Goal: Communication & Community: Share content

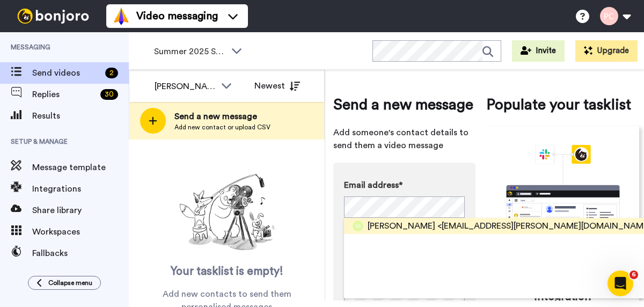
click at [437, 226] on span "<jeremyandsteph.patton@gmail.com>" at bounding box center [546, 225] width 218 height 13
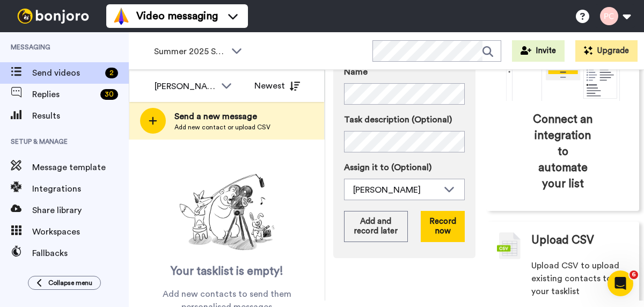
scroll to position [163, 0]
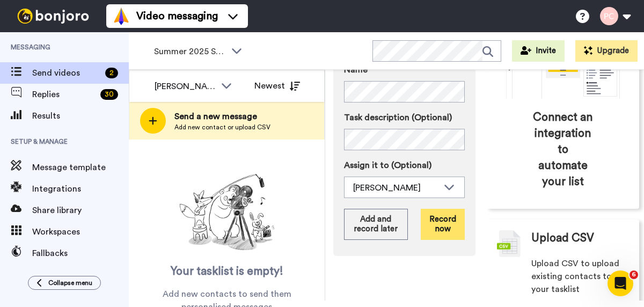
click at [447, 222] on button "Record now" at bounding box center [443, 224] width 44 height 31
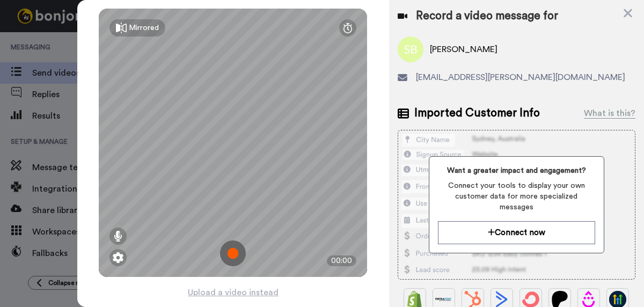
click at [233, 254] on img at bounding box center [233, 253] width 26 height 26
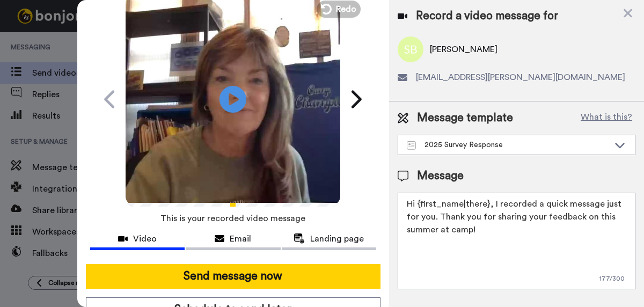
scroll to position [64, 0]
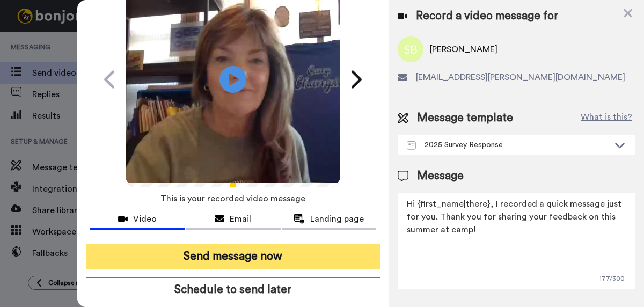
click at [233, 254] on button "Send message now" at bounding box center [233, 256] width 295 height 25
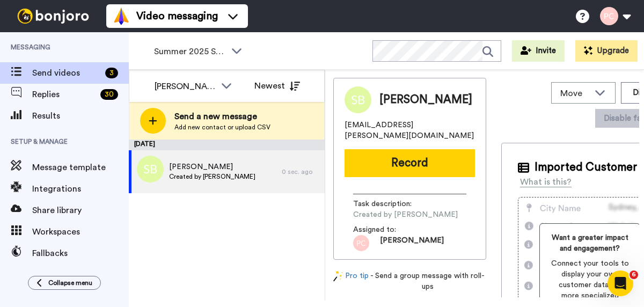
scroll to position [0, 0]
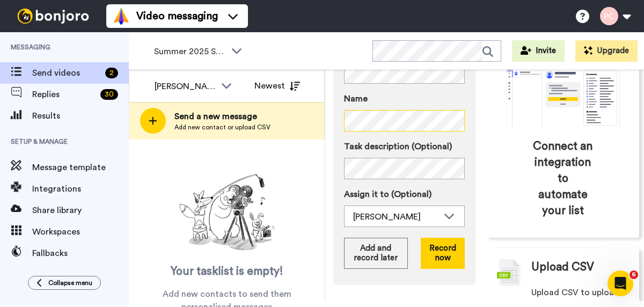
scroll to position [138, 0]
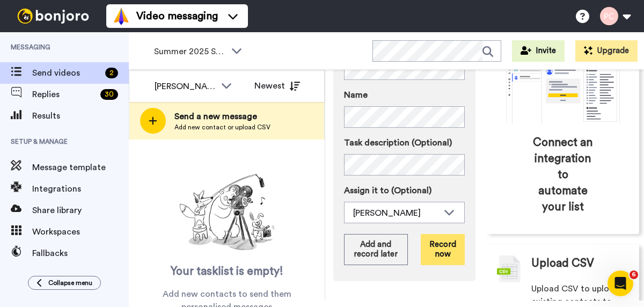
click at [440, 252] on button "Record now" at bounding box center [443, 249] width 44 height 31
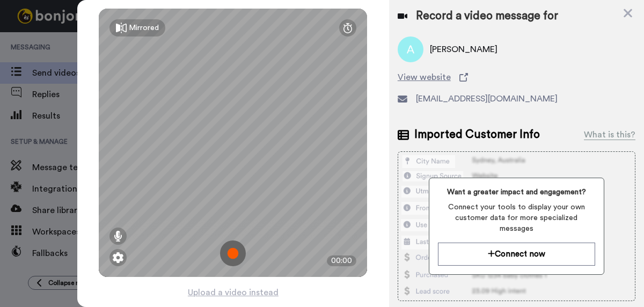
click at [233, 254] on img at bounding box center [233, 253] width 26 height 26
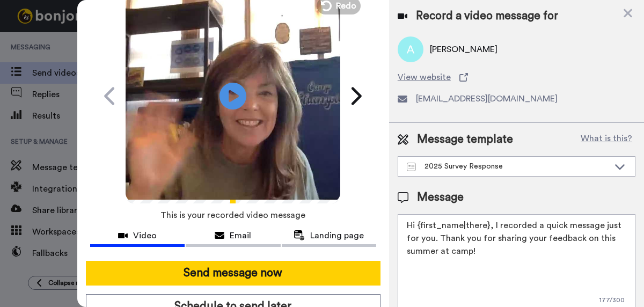
scroll to position [54, 0]
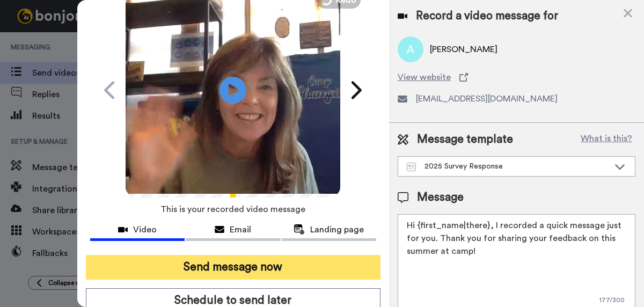
click at [234, 263] on button "Send message now" at bounding box center [233, 267] width 295 height 25
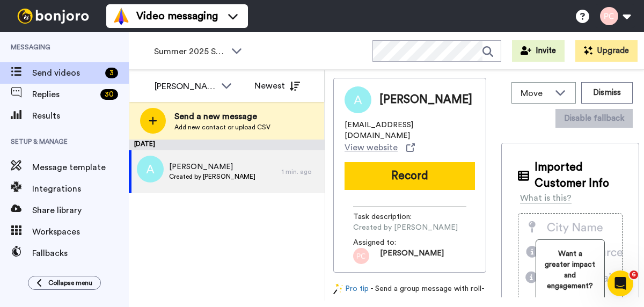
scroll to position [0, 0]
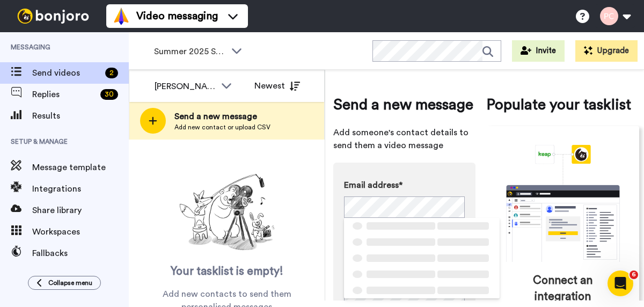
click at [398, 232] on div "‌ ‌ ‌" at bounding box center [422, 226] width 156 height 16
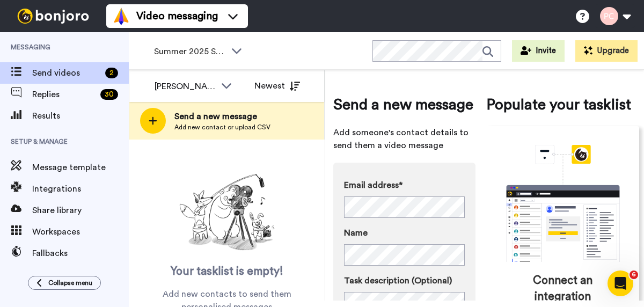
click at [304, 211] on div "Your tasklist is empty! Add new contacts to send them personalised messages" at bounding box center [227, 242] width 196 height 144
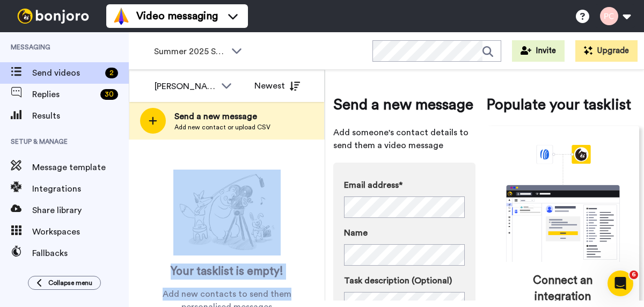
drag, startPoint x: 294, startPoint y: 269, endPoint x: 294, endPoint y: 292, distance: 22.5
click at [294, 292] on div "Your tasklist is empty! Add new contacts to send them personalised messages" at bounding box center [227, 242] width 196 height 144
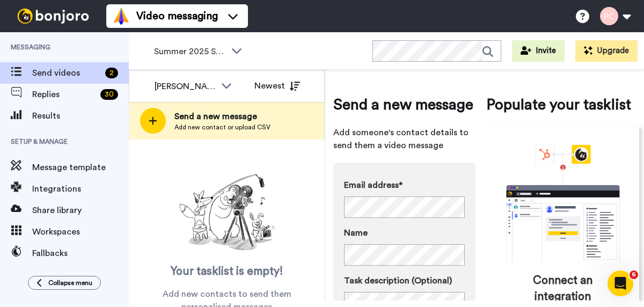
click at [300, 256] on div "Your tasklist is empty! Add new contacts to send them personalised messages" at bounding box center [227, 242] width 196 height 144
click at [479, 259] on div "Send a new message Add someone's contact details to send them a video message E…" at bounding box center [486, 282] width 306 height 408
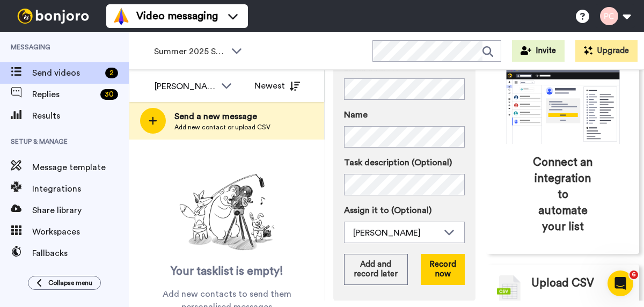
scroll to position [121, 0]
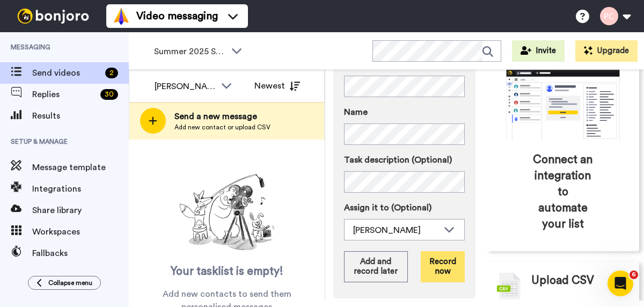
click at [447, 263] on button "Record now" at bounding box center [443, 266] width 44 height 31
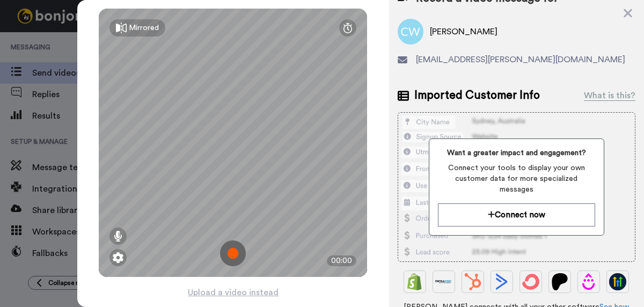
scroll to position [17, 0]
click at [232, 251] on img at bounding box center [233, 253] width 26 height 26
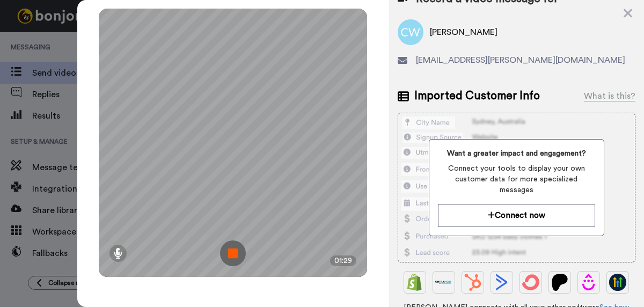
click at [232, 251] on img at bounding box center [233, 253] width 26 height 26
